Goal: Task Accomplishment & Management: Complete application form

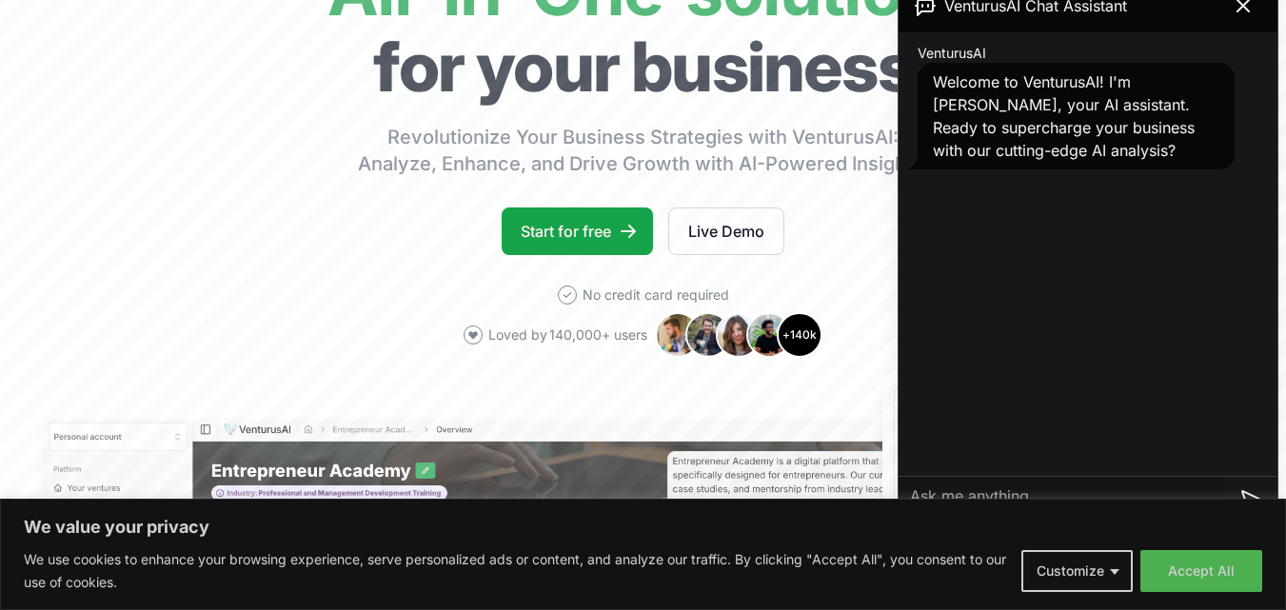
scroll to position [210, 0]
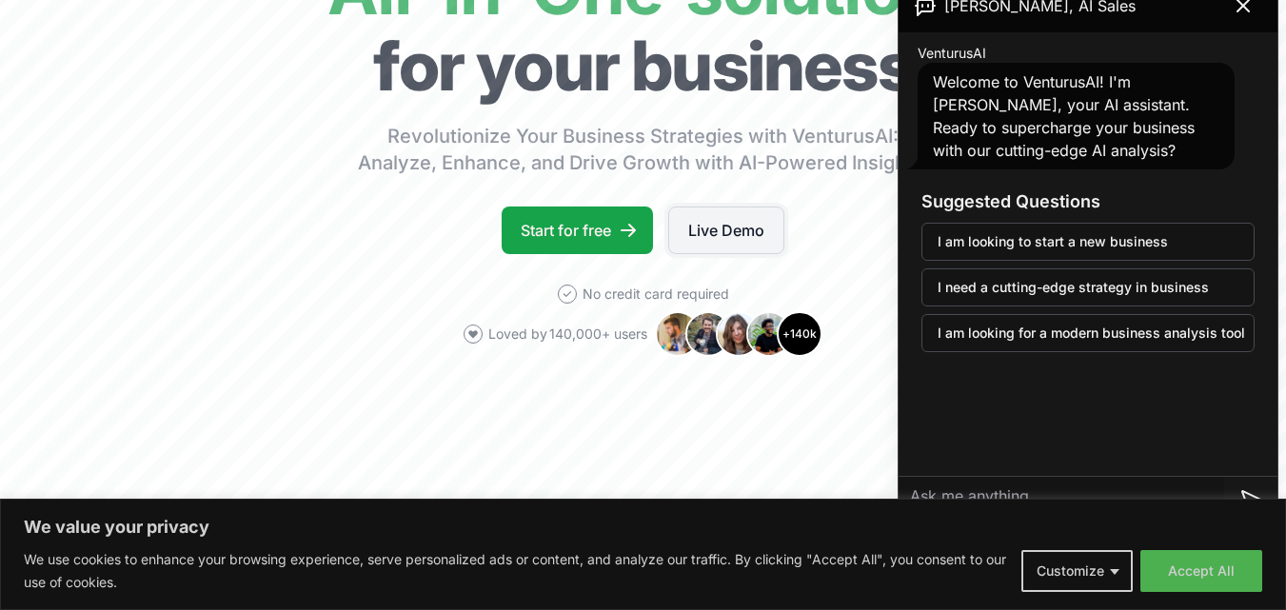
click at [748, 241] on link "Live Demo" at bounding box center [726, 231] width 116 height 48
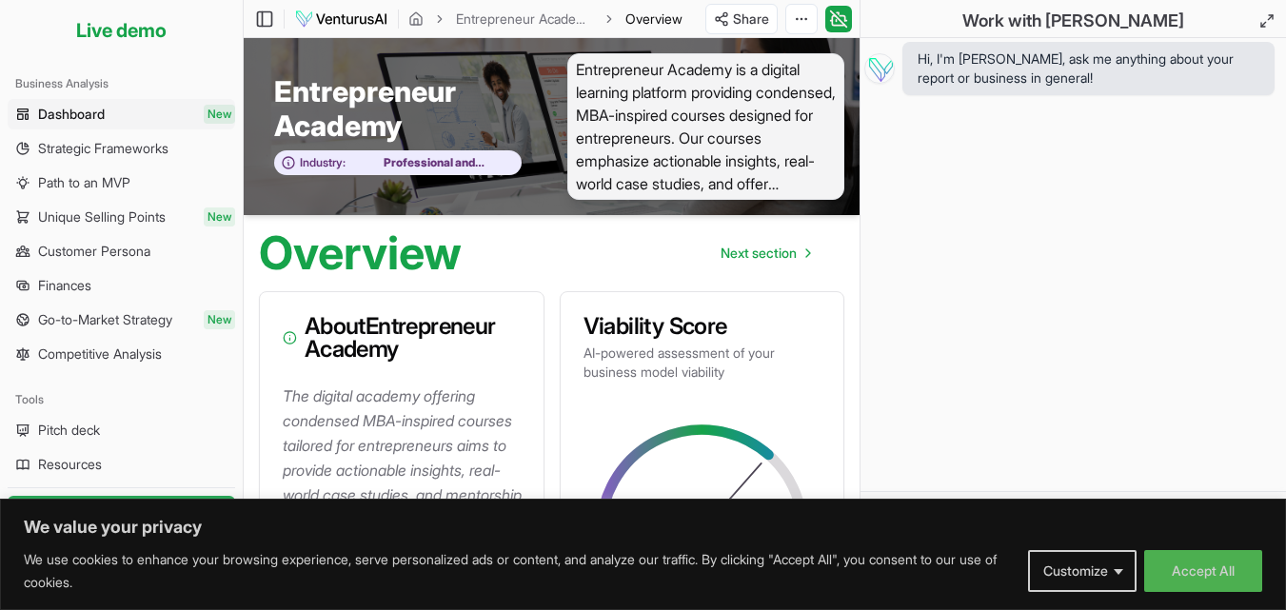
click at [538, 113] on div "Entrepreneur Academy Industry: Professional and Management Development Training" at bounding box center [398, 126] width 308 height 147
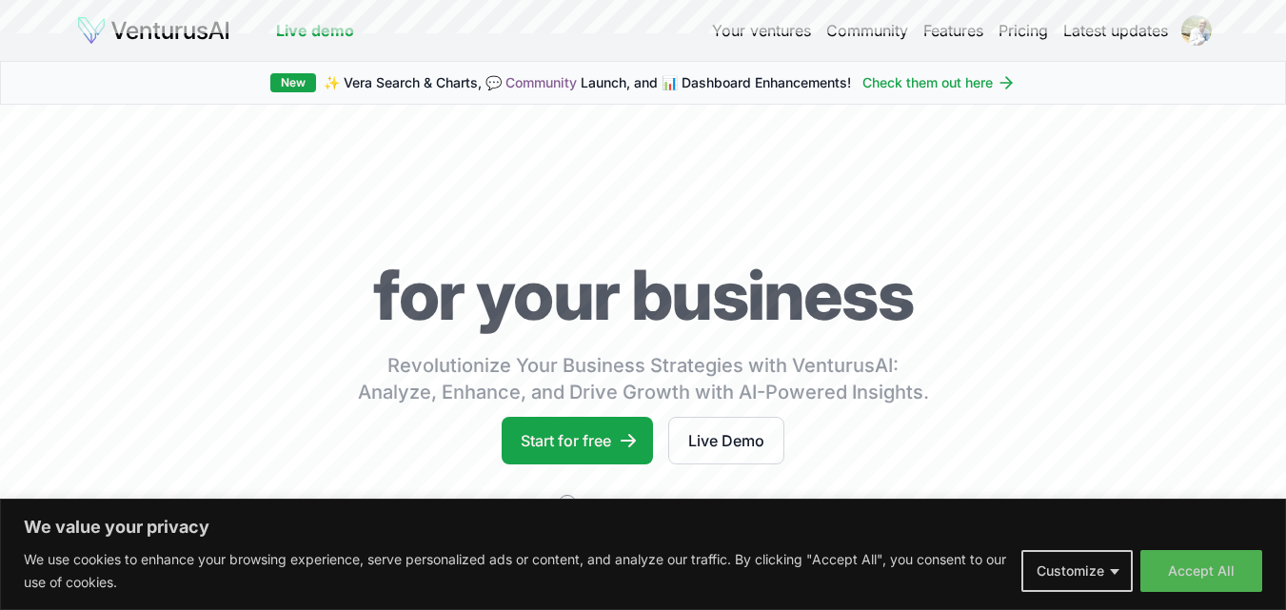
scroll to position [210, 0]
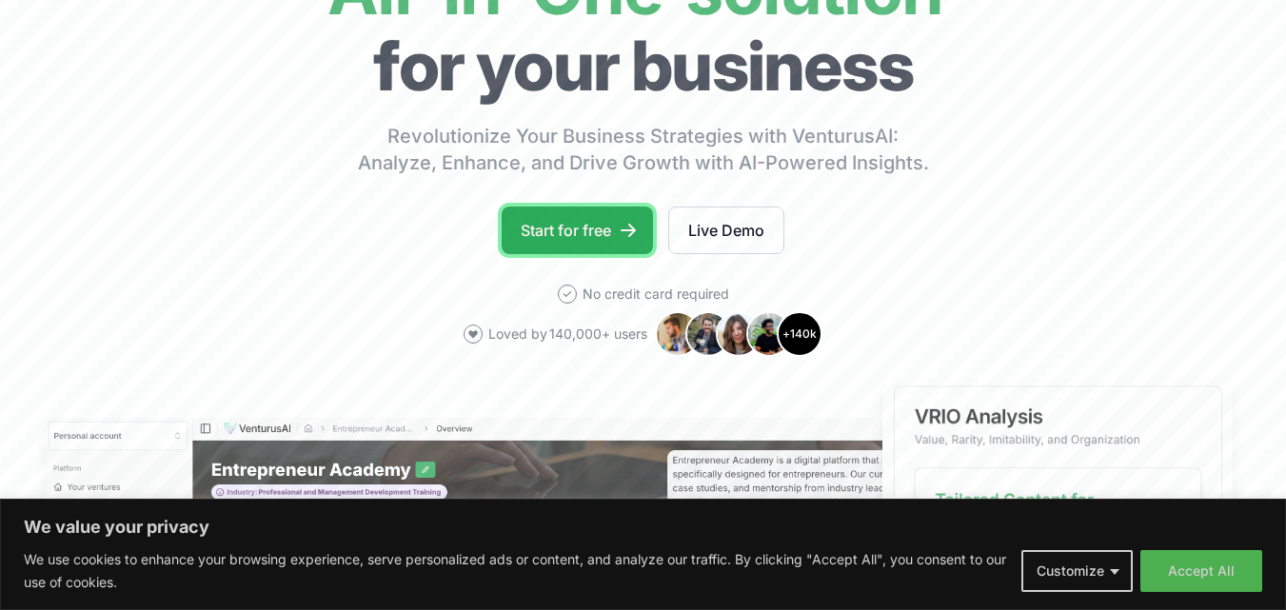
click at [552, 235] on link "Start for free" at bounding box center [577, 231] width 151 height 48
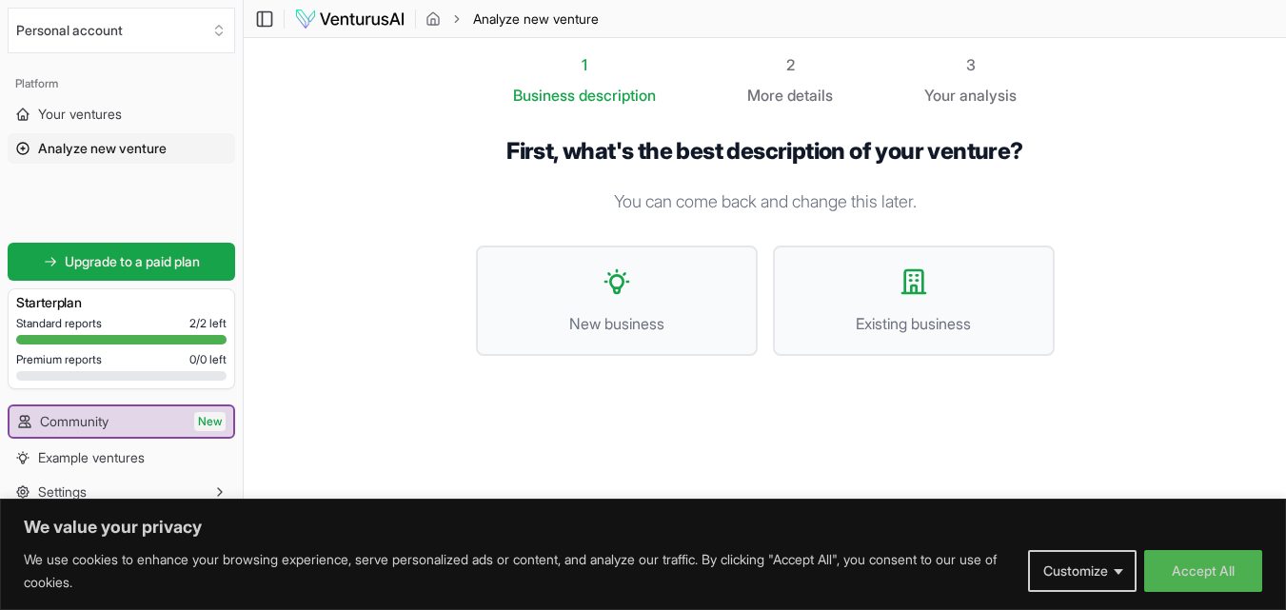
scroll to position [1, 0]
click at [102, 212] on div "Platform Your ventures Analyze new venture Get started for free Upgrade to a pa…" at bounding box center [121, 305] width 243 height 488
click at [221, 35] on icon "Select an organization" at bounding box center [218, 30] width 15 height 15
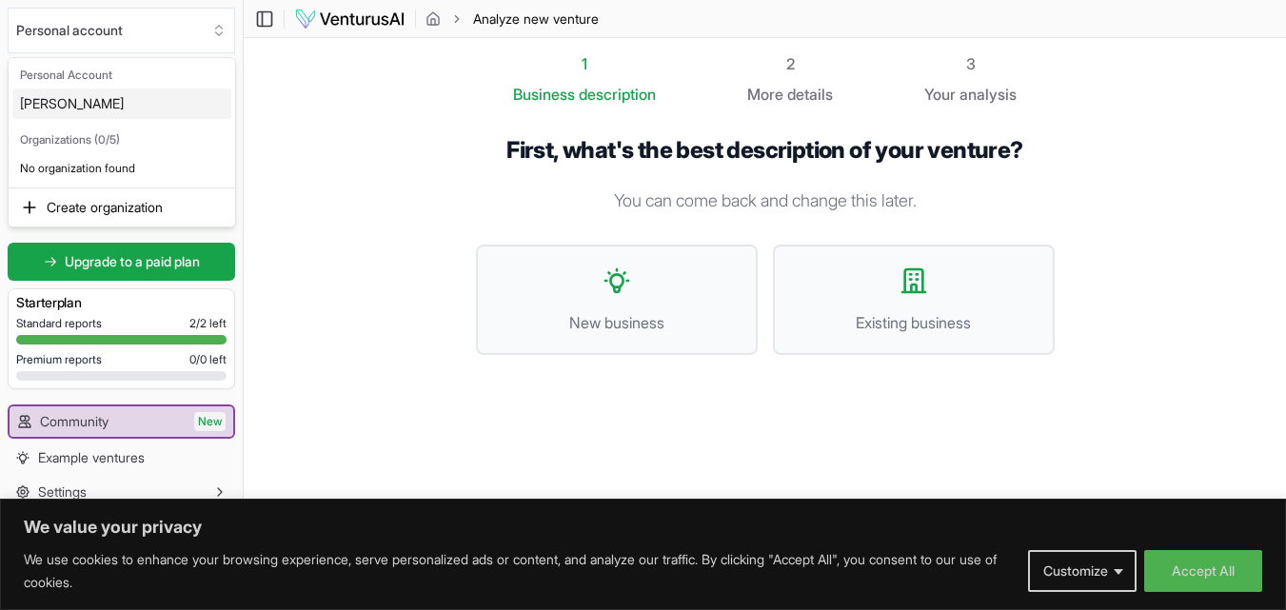
click at [222, 35] on html "We value your privacy We use cookies to enhance your browsing experience, serve…" at bounding box center [643, 304] width 1286 height 610
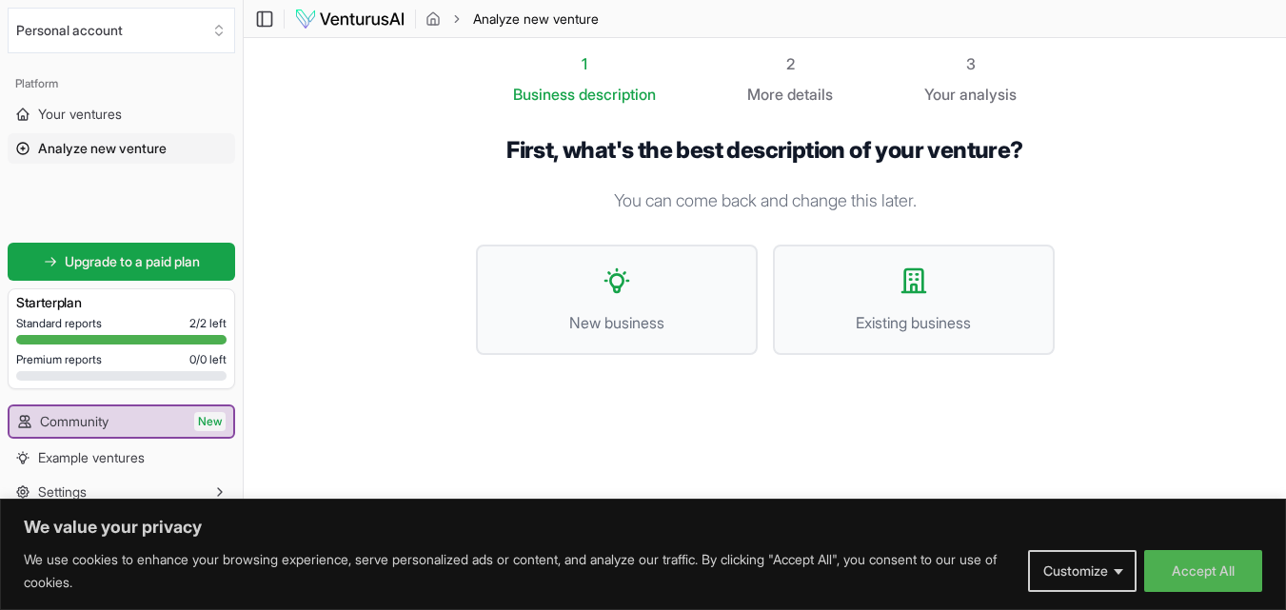
click at [222, 35] on icon "Select an organization" at bounding box center [218, 30] width 15 height 15
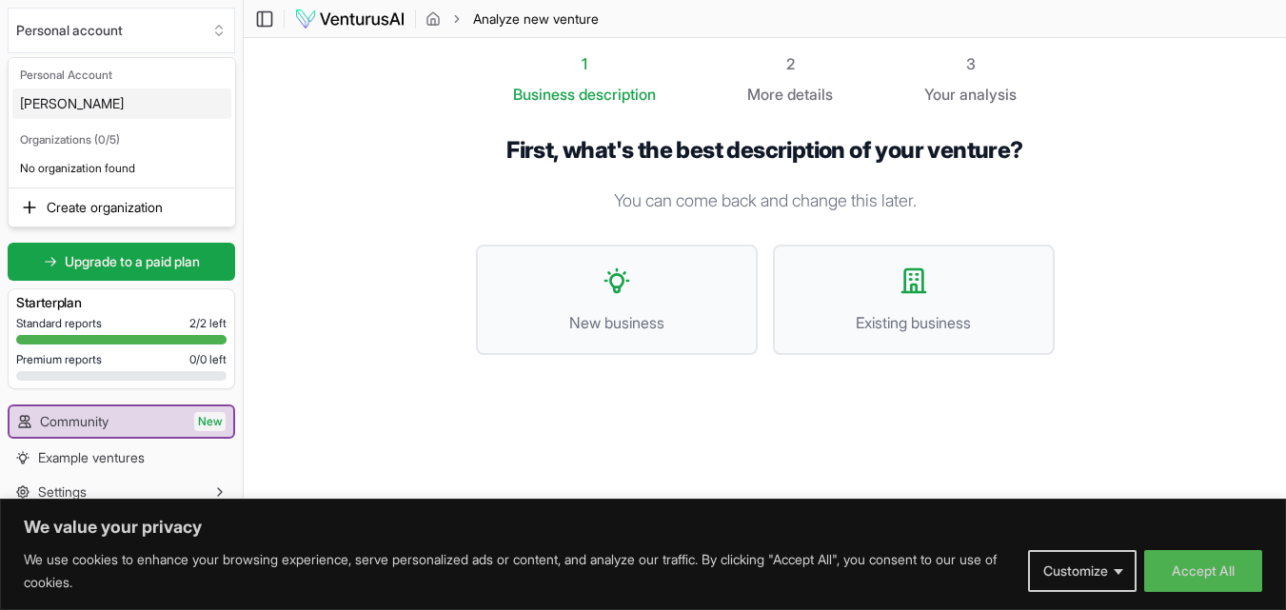
click at [222, 35] on html "We value your privacy We use cookies to enhance your browsing experience, serve…" at bounding box center [643, 304] width 1286 height 610
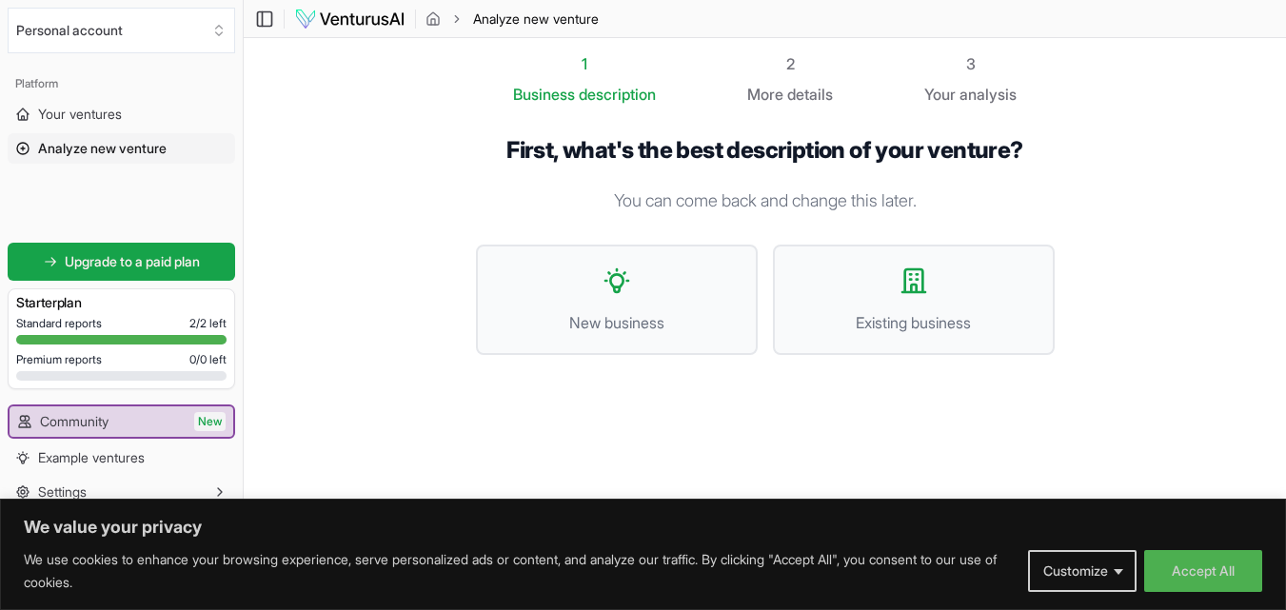
click at [222, 35] on icon "Select an organization" at bounding box center [218, 30] width 15 height 15
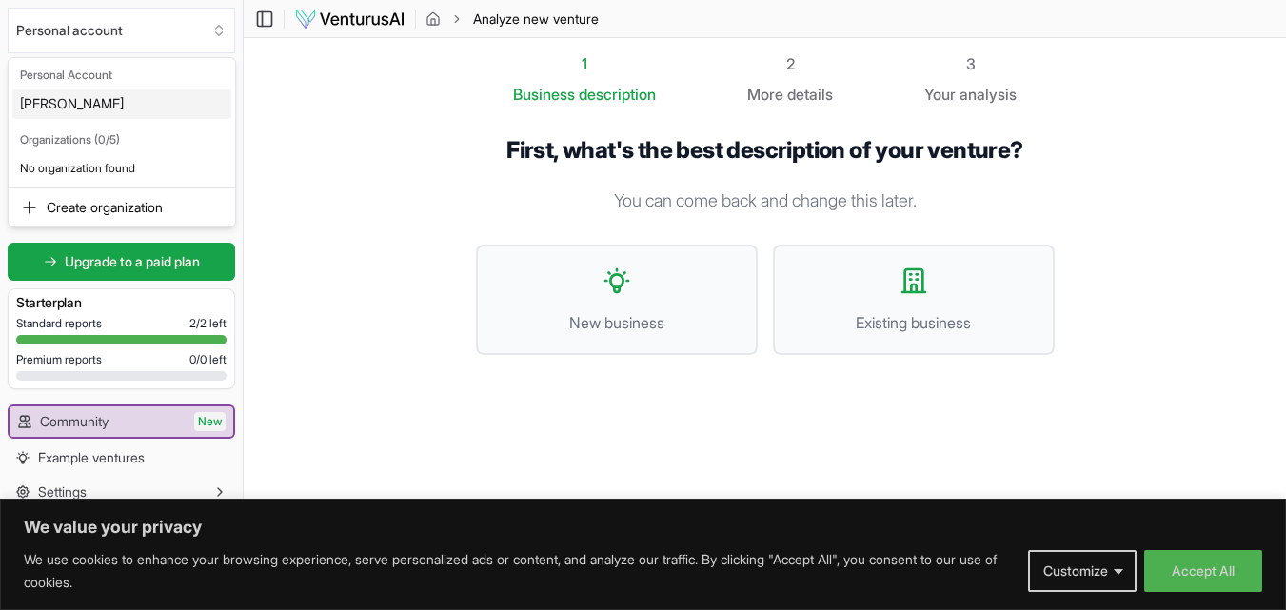
click at [222, 35] on html "We value your privacy We use cookies to enhance your browsing experience, serve…" at bounding box center [643, 304] width 1286 height 610
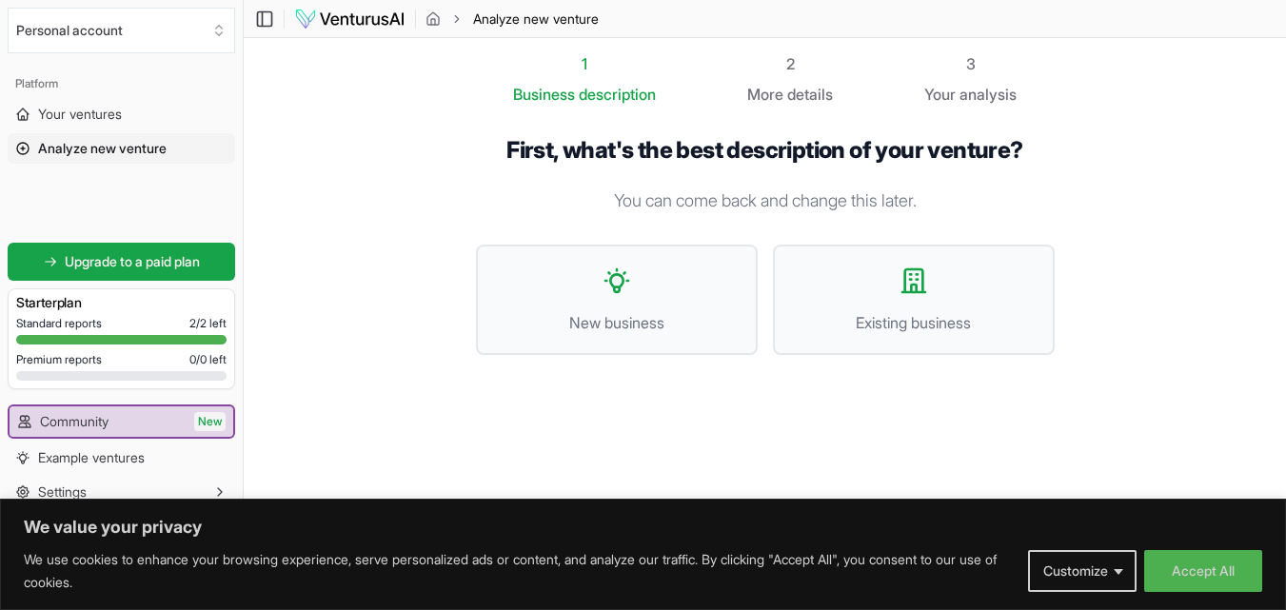
click at [419, 371] on section "1 Business description 2 More details 3 Your analysis First, what's the best de…" at bounding box center [765, 275] width 1042 height 477
